Goal: Task Accomplishment & Management: Manage account settings

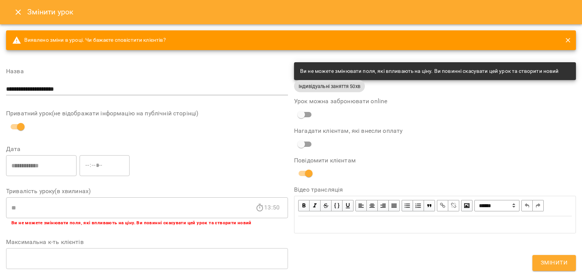
scroll to position [259, 0]
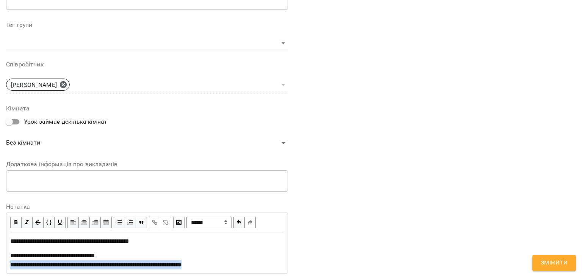
drag, startPoint x: 26, startPoint y: 264, endPoint x: 226, endPoint y: 266, distance: 200.1
click at [226, 266] on div "**********" at bounding box center [147, 252] width 280 height 39
click at [153, 222] on span "button" at bounding box center [154, 222] width 8 height 8
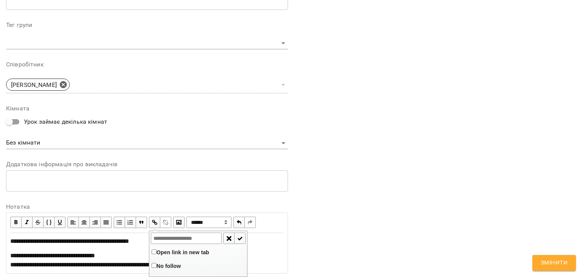
type input "**********"
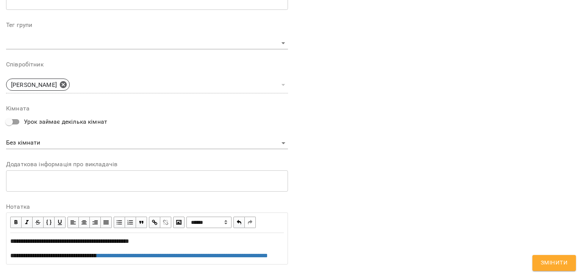
click at [559, 255] on button "Змінити" at bounding box center [554, 263] width 44 height 16
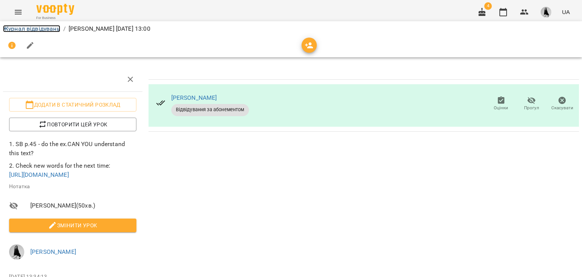
click at [43, 30] on link "Журнал відвідувань" at bounding box center [31, 28] width 57 height 7
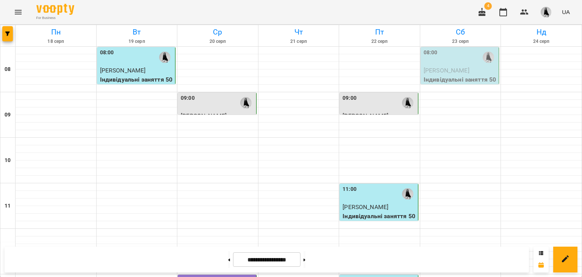
click at [543, 12] on img "button" at bounding box center [546, 12] width 11 height 11
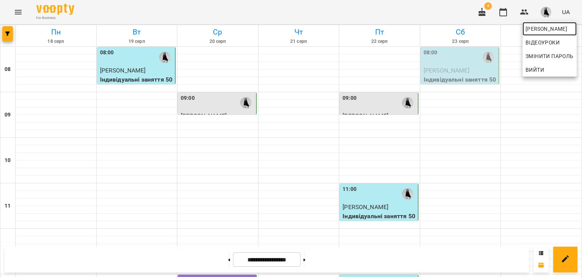
click at [533, 24] on span "[PERSON_NAME]" at bounding box center [550, 28] width 48 height 9
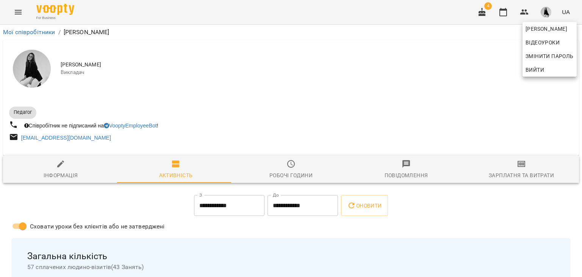
click at [508, 177] on div at bounding box center [291, 138] width 582 height 277
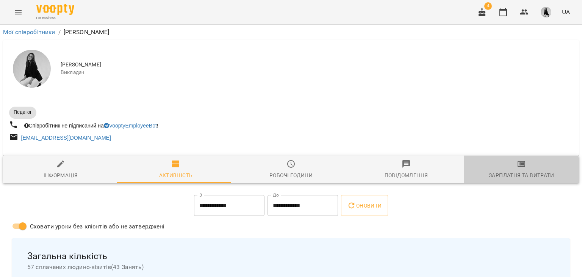
click at [508, 177] on div "Зарплатня та Витрати" at bounding box center [521, 174] width 65 height 9
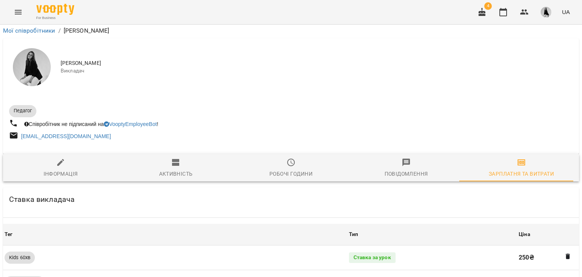
scroll to position [685, 0]
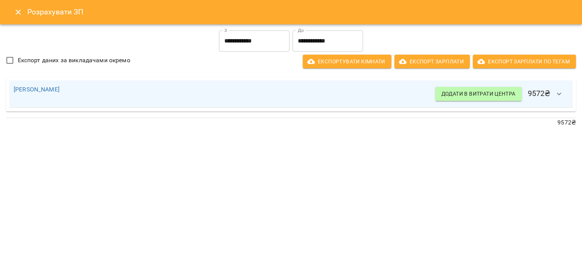
click at [15, 14] on icon "Close" at bounding box center [18, 12] width 9 height 9
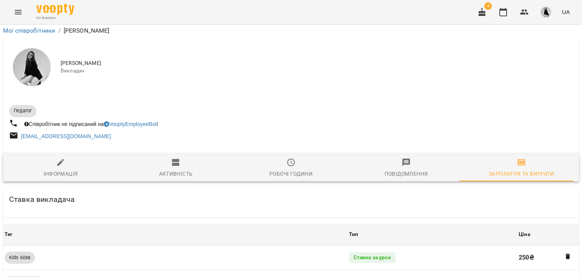
click at [15, 14] on icon "Menu" at bounding box center [18, 12] width 7 height 5
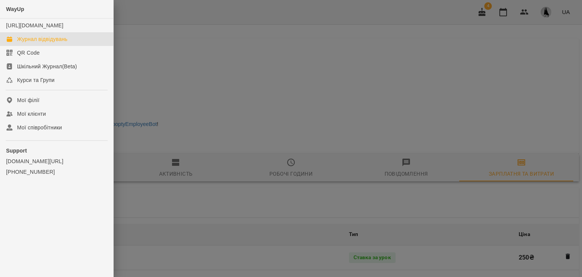
click at [67, 43] on div "Журнал відвідувань" at bounding box center [42, 39] width 50 height 8
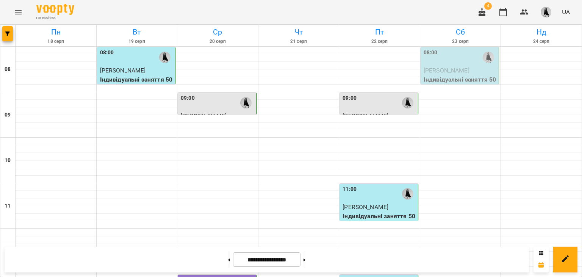
click at [300, 5] on div "For Business 4 UA" at bounding box center [291, 12] width 582 height 24
